Goal: Navigation & Orientation: Find specific page/section

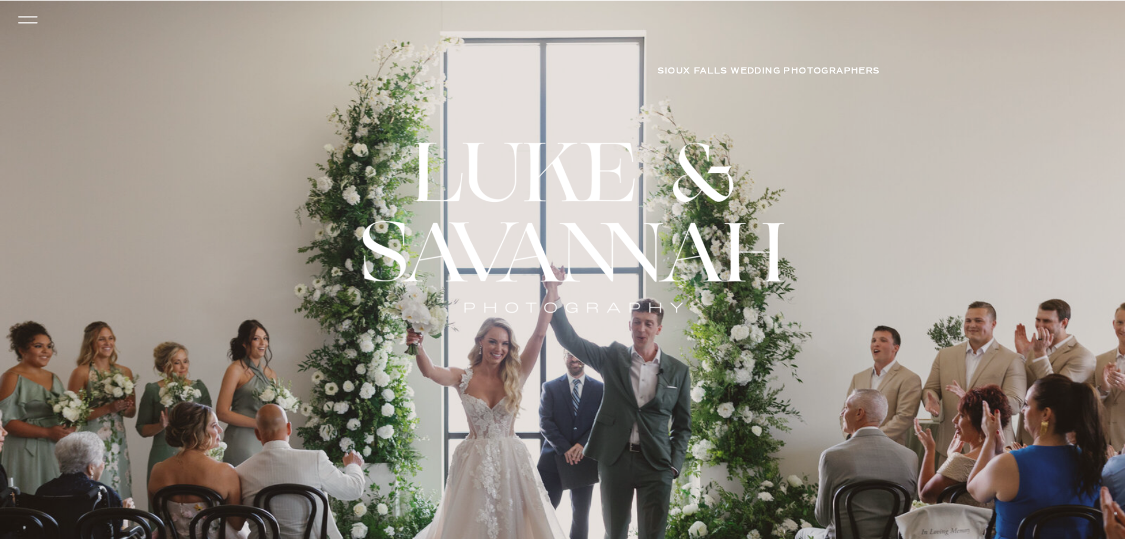
click at [38, 21] on icon at bounding box center [28, 19] width 28 height 25
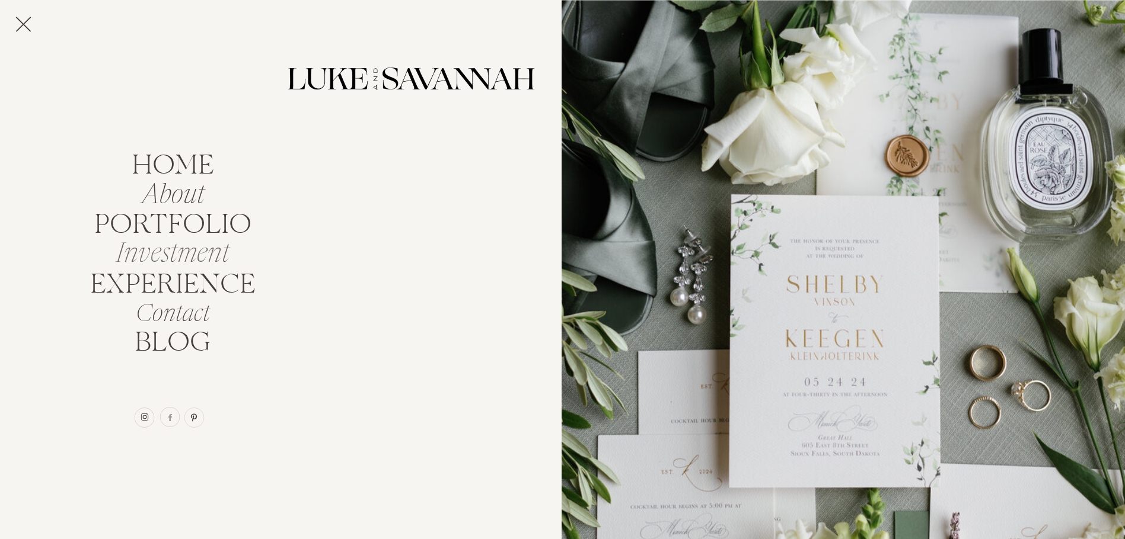
click at [177, 257] on nav "Investment" at bounding box center [172, 250] width 127 height 23
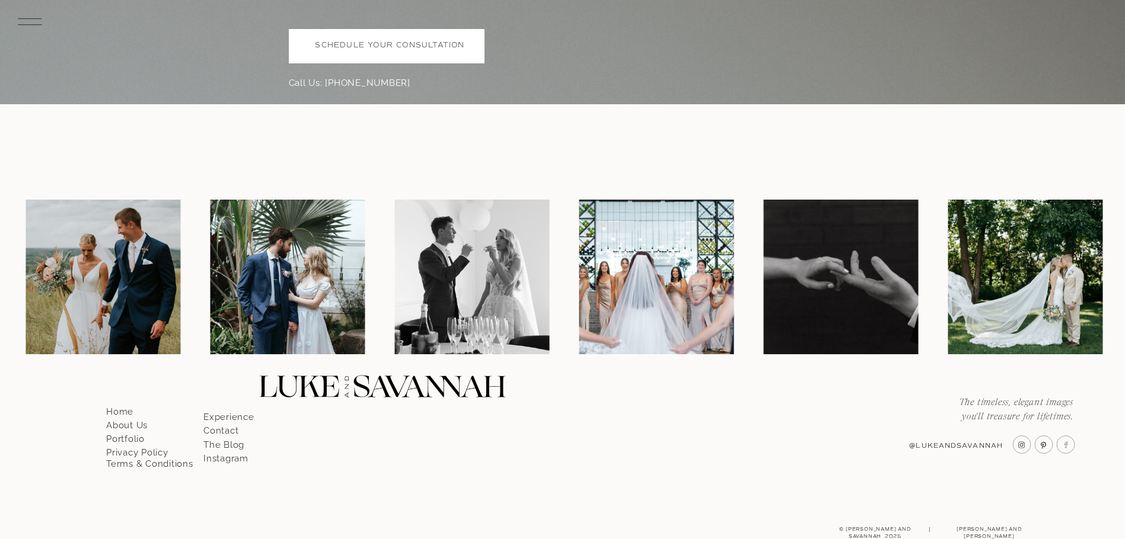
scroll to position [3622, 0]
click at [126, 439] on p "Portfolio" at bounding box center [140, 435] width 68 height 11
